Goal: Find specific page/section: Find specific page/section

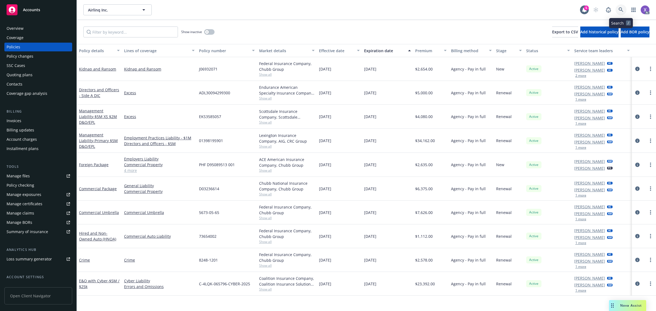
drag, startPoint x: 623, startPoint y: 11, endPoint x: 620, endPoint y: 11, distance: 2.8
click at [620, 11] on icon at bounding box center [621, 9] width 5 height 5
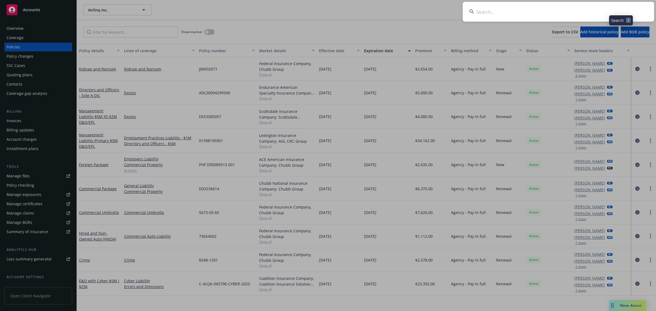
click at [545, 15] on input at bounding box center [558, 12] width 191 height 20
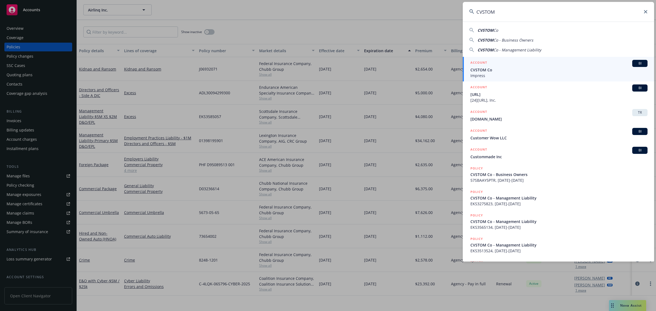
type input "CVSTOM"
click at [486, 70] on span "CVSTOM Co" at bounding box center [559, 70] width 177 height 6
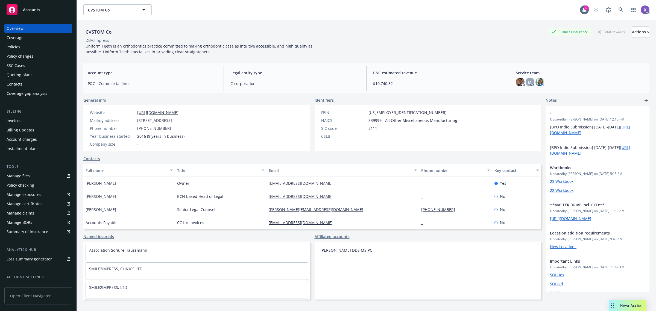
click at [13, 121] on div "Invoices" at bounding box center [14, 121] width 15 height 9
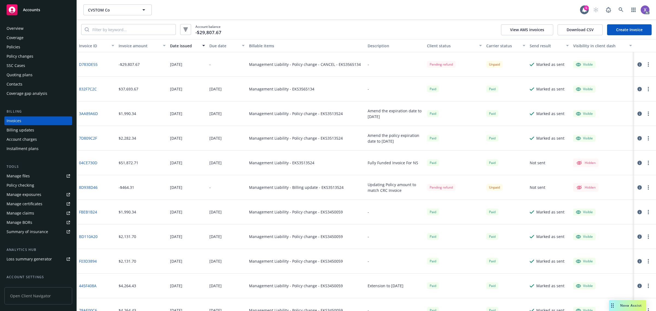
click at [11, 50] on div "Policies" at bounding box center [14, 47] width 14 height 9
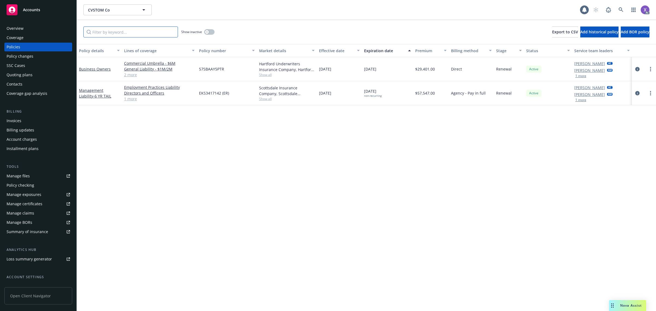
click at [112, 31] on input "Filter by keyword..." at bounding box center [130, 32] width 95 height 11
paste input "EKS3417142"
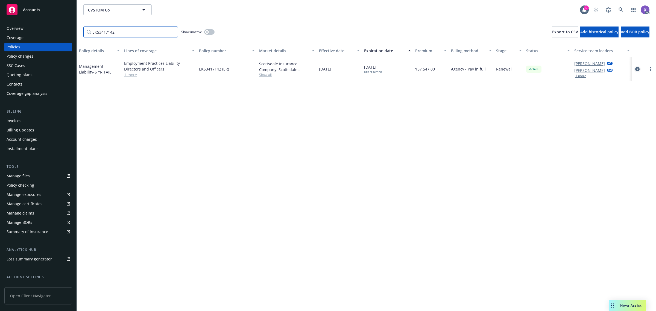
type input "EKS3417142"
click at [638, 69] on icon "circleInformation" at bounding box center [638, 69] width 4 height 4
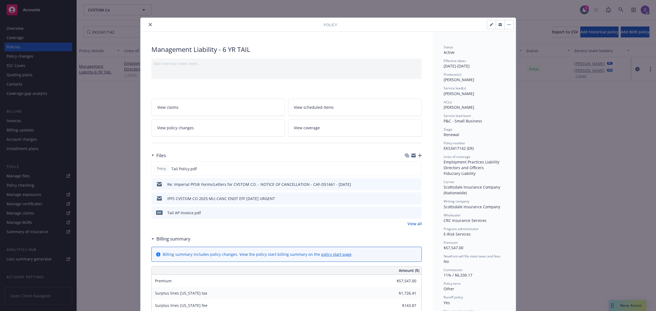
click at [412, 226] on link "View all" at bounding box center [415, 224] width 14 height 6
